Goal: Feedback & Contribution: Leave review/rating

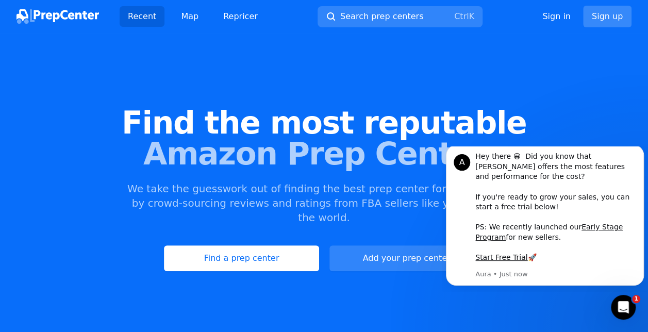
click at [604, 14] on link "Sign up" at bounding box center [607, 17] width 48 height 22
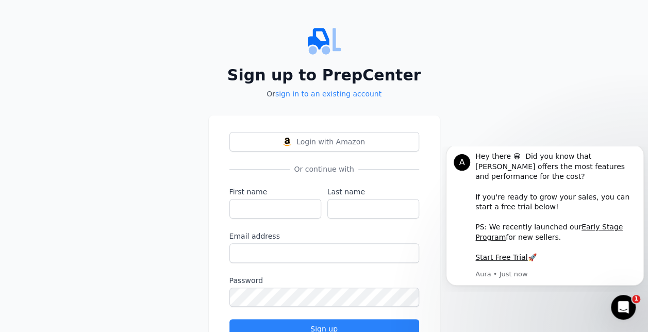
scroll to position [46, 0]
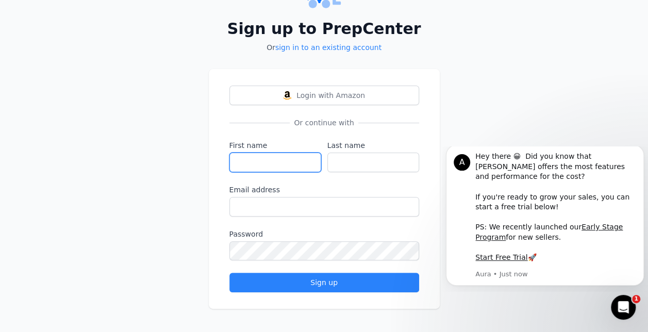
click at [278, 162] on input "First name" at bounding box center [275, 163] width 92 height 20
type input "[PERSON_NAME]"
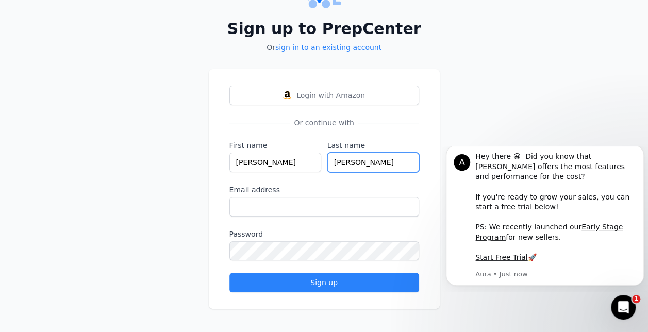
type input "[PERSON_NAME]"
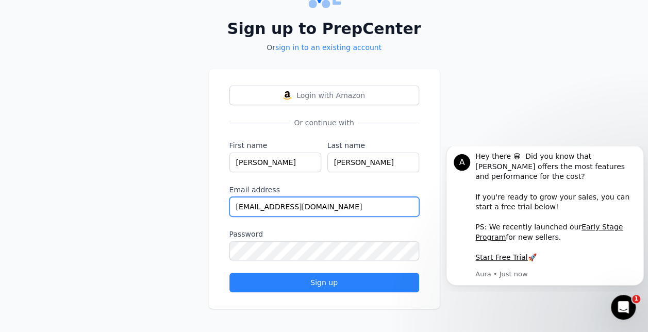
type input "[EMAIL_ADDRESS][DOMAIN_NAME]"
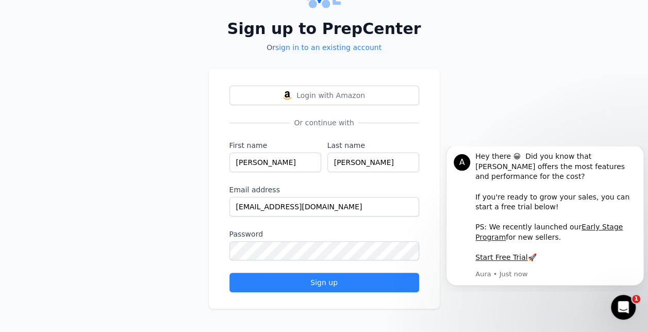
click at [159, 241] on div "Sign up to PrepCenter Or sign in to an existing account Login with Amazon Or co…" at bounding box center [324, 144] width 648 height 380
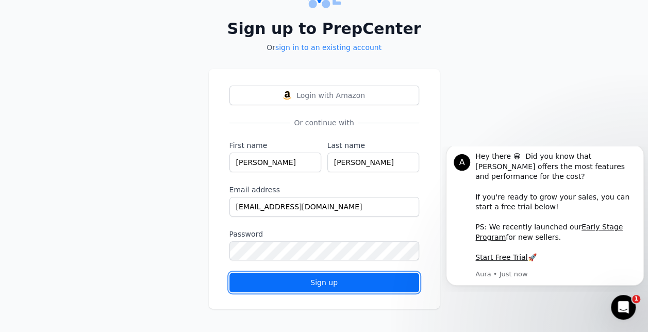
click at [334, 287] on button "Sign up" at bounding box center [324, 283] width 190 height 20
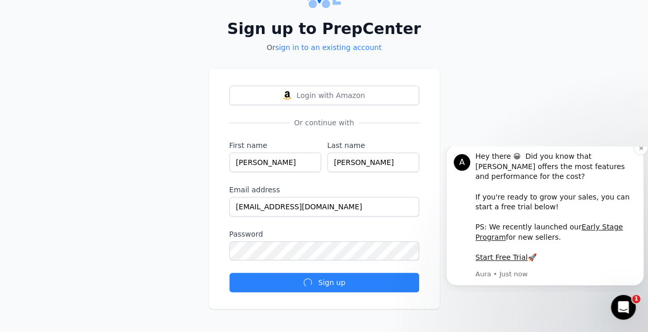
scroll to position [0, 0]
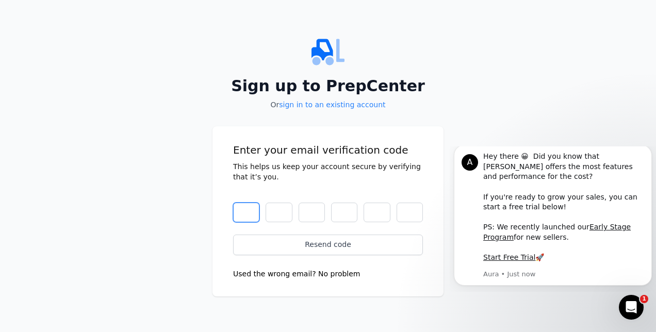
click at [248, 218] on input "text" at bounding box center [246, 213] width 26 height 20
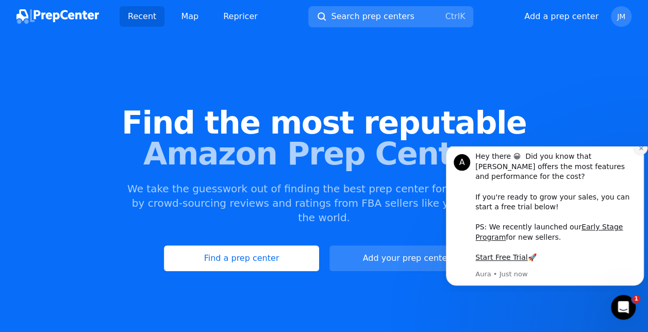
click at [643, 151] on icon "Dismiss notification" at bounding box center [641, 148] width 6 height 6
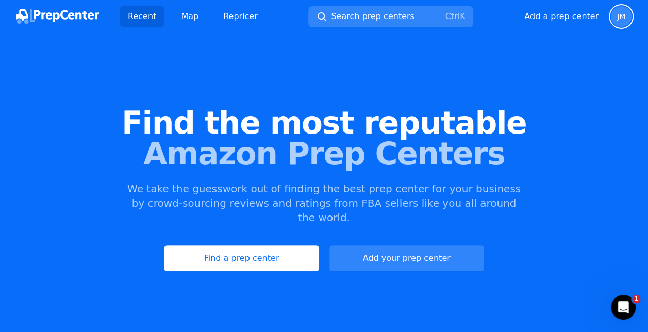
click at [620, 24] on span "JM" at bounding box center [621, 16] width 21 height 21
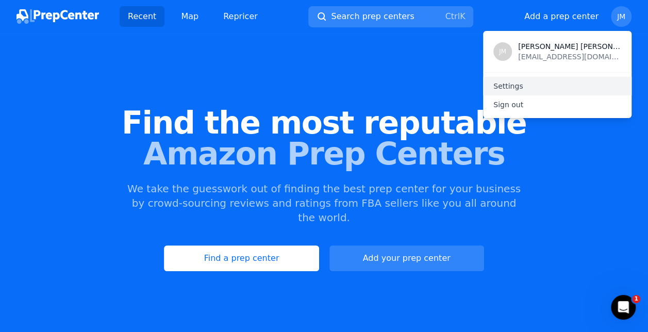
click at [509, 86] on link "Settings" at bounding box center [557, 86] width 148 height 19
click at [509, 89] on link "Settings" at bounding box center [557, 86] width 148 height 19
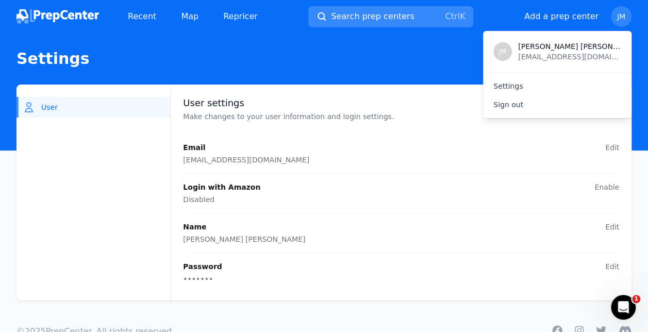
click at [359, 19] on span "Search prep centers" at bounding box center [372, 16] width 83 height 12
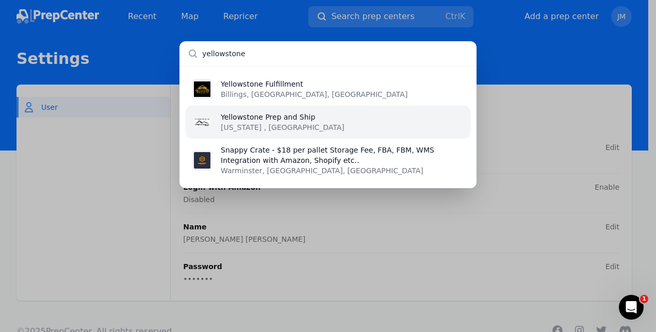
type input "yellowstone"
click at [242, 123] on p "[US_STATE] , [GEOGRAPHIC_DATA]" at bounding box center [283, 127] width 124 height 10
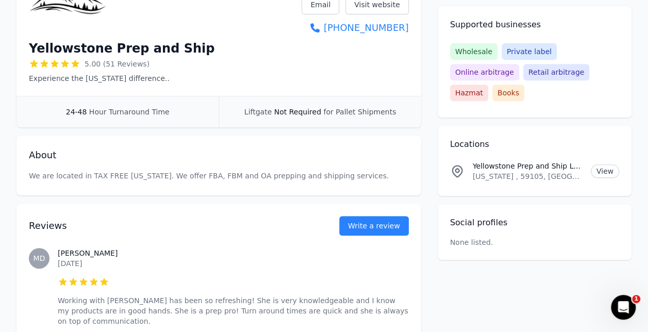
scroll to position [146, 0]
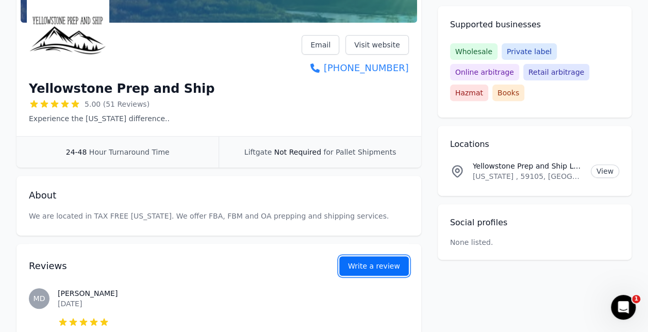
click at [378, 266] on button "Write a review" at bounding box center [374, 266] width 70 height 20
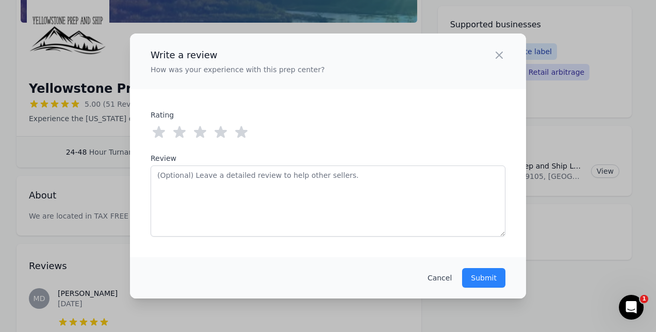
click at [241, 130] on icon at bounding box center [241, 132] width 12 height 12
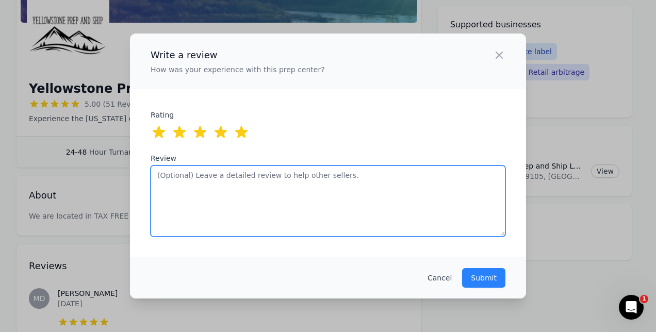
click at [244, 187] on textarea "Review" at bounding box center [328, 200] width 355 height 71
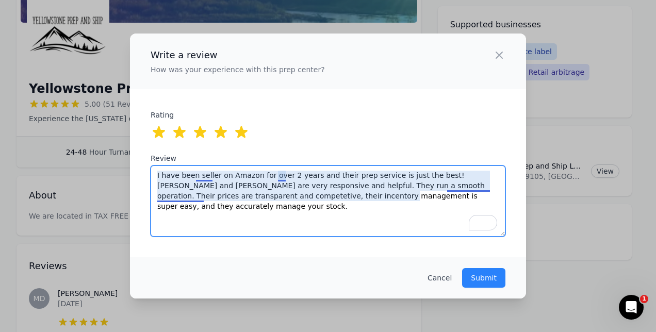
click at [182, 198] on textarea "I have been seller on Amazon for over 2 years and their prep service is just th…" at bounding box center [328, 200] width 355 height 71
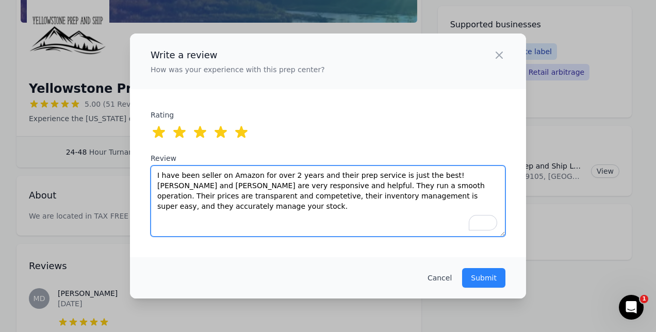
click at [430, 199] on textarea "I have been seller on Amazon for over 2 years and their prep service is just th…" at bounding box center [328, 200] width 355 height 71
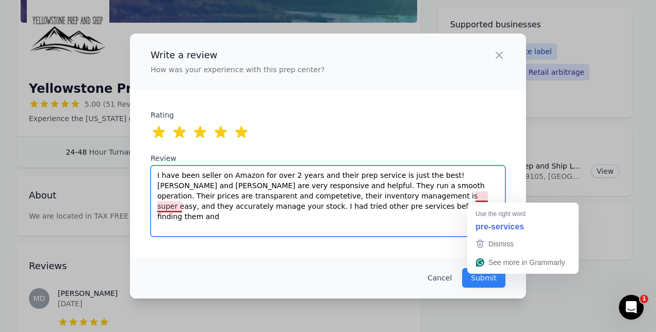
click at [486, 197] on textarea "I have been seller on Amazon for over 2 years and their prep service is just th…" at bounding box center [328, 200] width 355 height 71
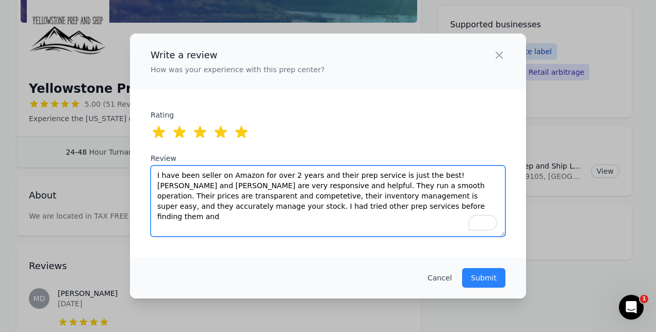
click at [274, 207] on textarea "I have been seller on Amazon for over 2 years and their prep service is just th…" at bounding box center [328, 200] width 355 height 71
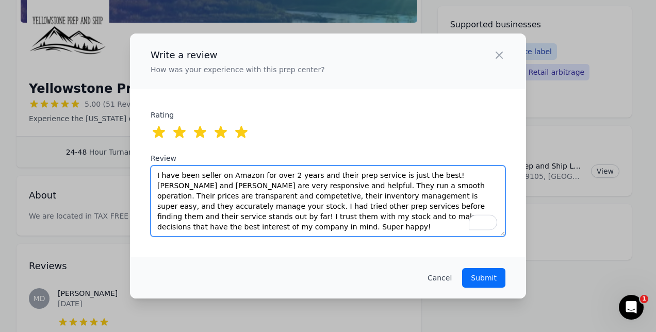
type textarea "I have been seller on Amazon for over 2 years and their prep service is just th…"
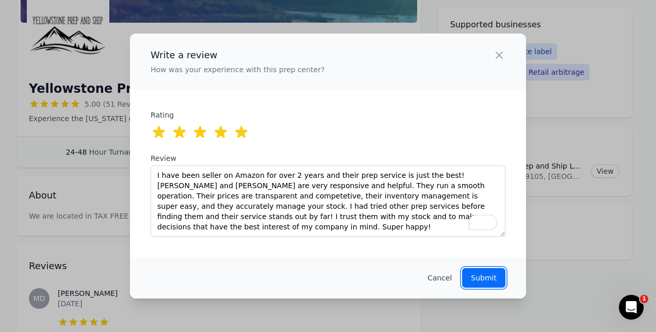
click at [486, 278] on p "Submit" at bounding box center [484, 278] width 26 height 10
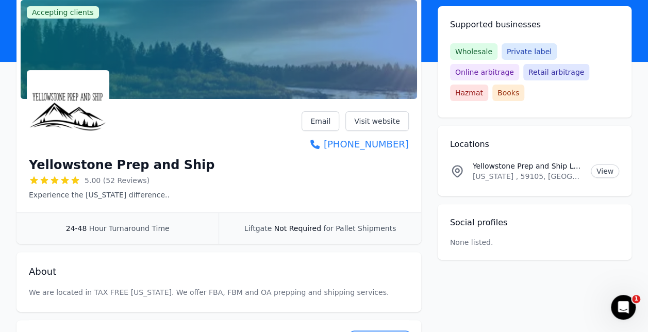
scroll to position [43, 0]
